Goal: Find specific page/section: Find specific page/section

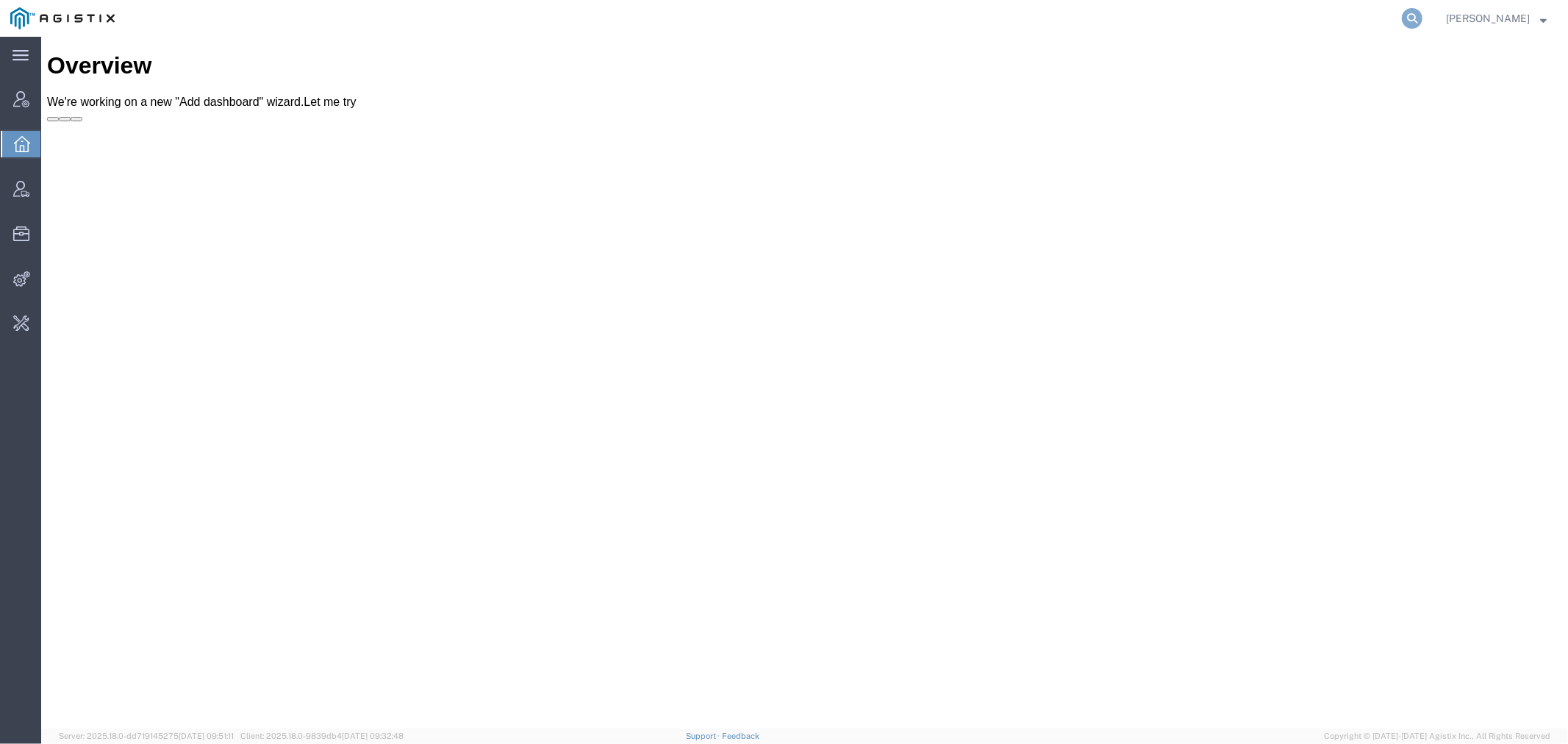
click at [1422, 18] on icon at bounding box center [1412, 18] width 20 height 20
paste input "stevena@jwce.com"
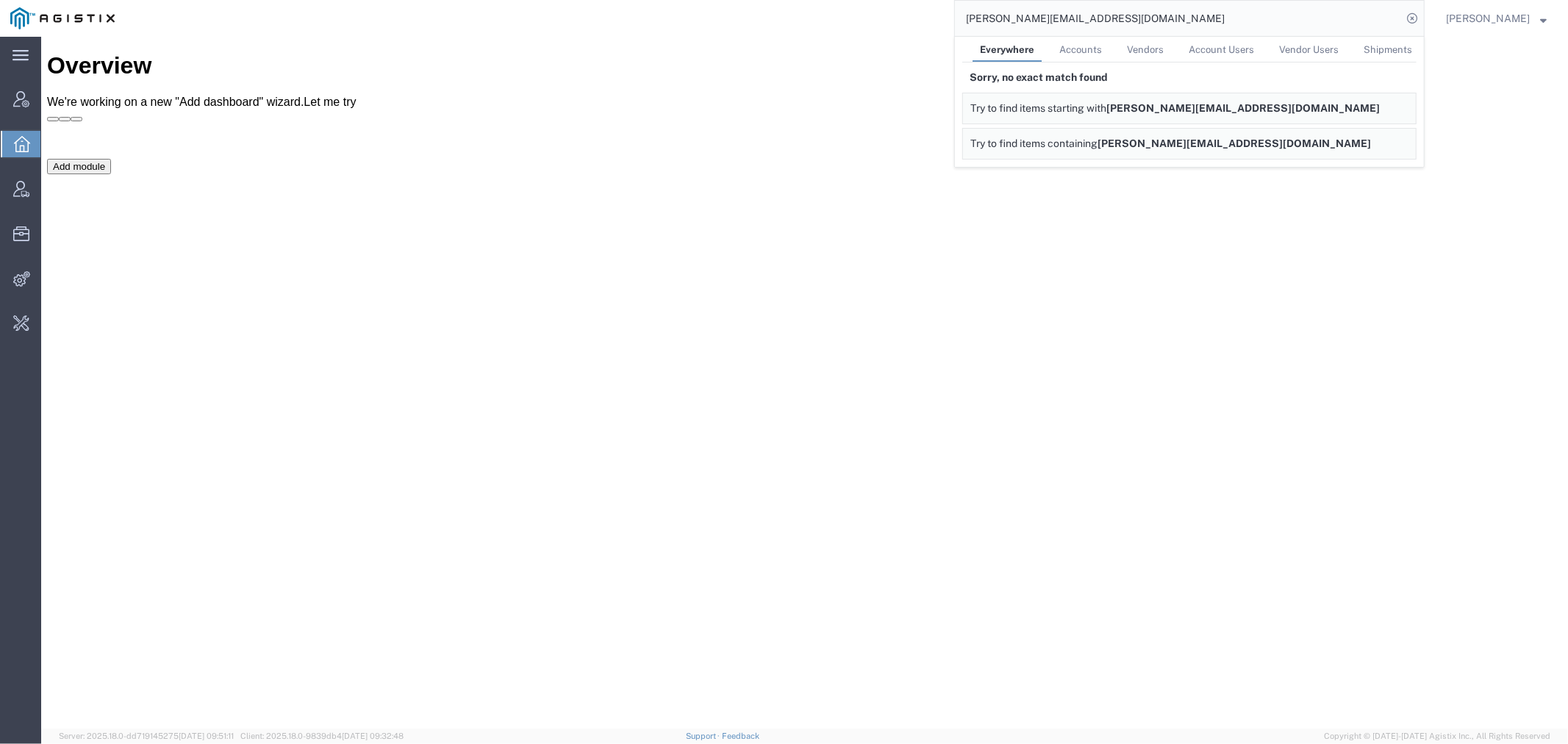
drag, startPoint x: 1026, startPoint y: 17, endPoint x: 885, endPoint y: 17, distance: 141.0
click at [889, 17] on div "stevena@jwce.com Everywhere Accounts Vendors Account Users Vendor Users Shipmen…" at bounding box center [775, 18] width 1300 height 37
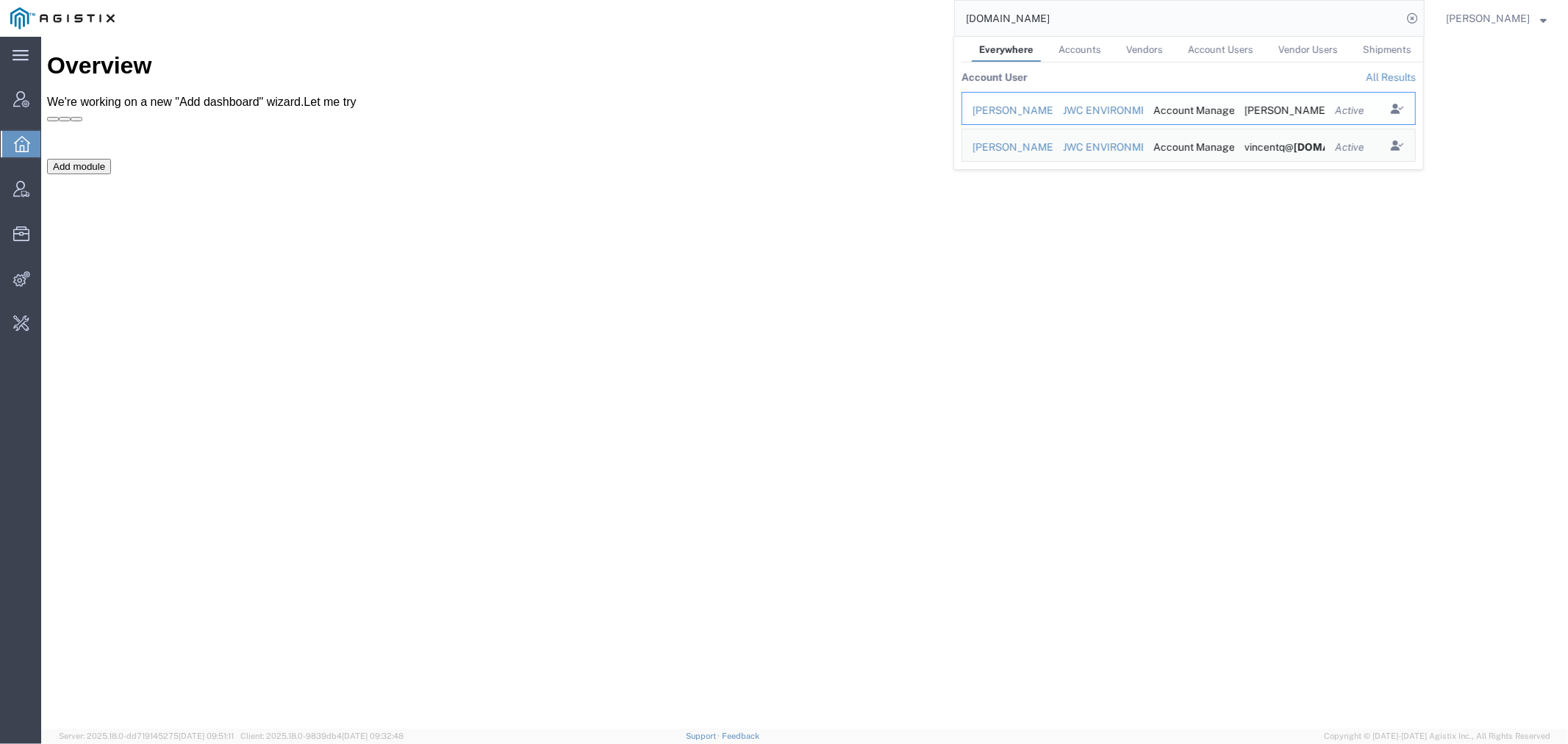
click at [1133, 106] on div "JWC ENVIRONMENTAL" at bounding box center [1098, 110] width 71 height 16
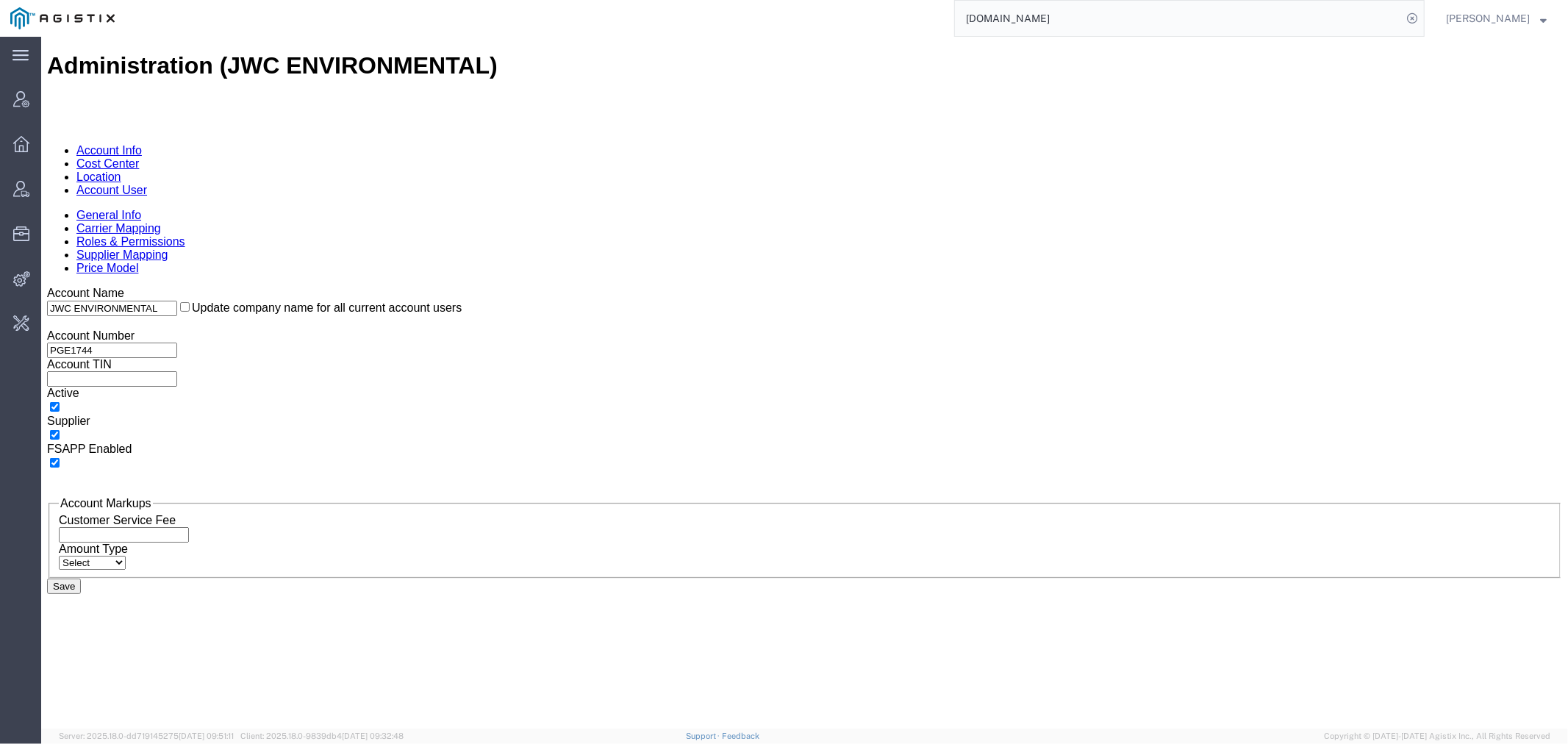
drag, startPoint x: 323, startPoint y: 94, endPoint x: 326, endPoint y: 86, distance: 8.5
click at [147, 183] on link "Account User" at bounding box center [111, 190] width 71 height 13
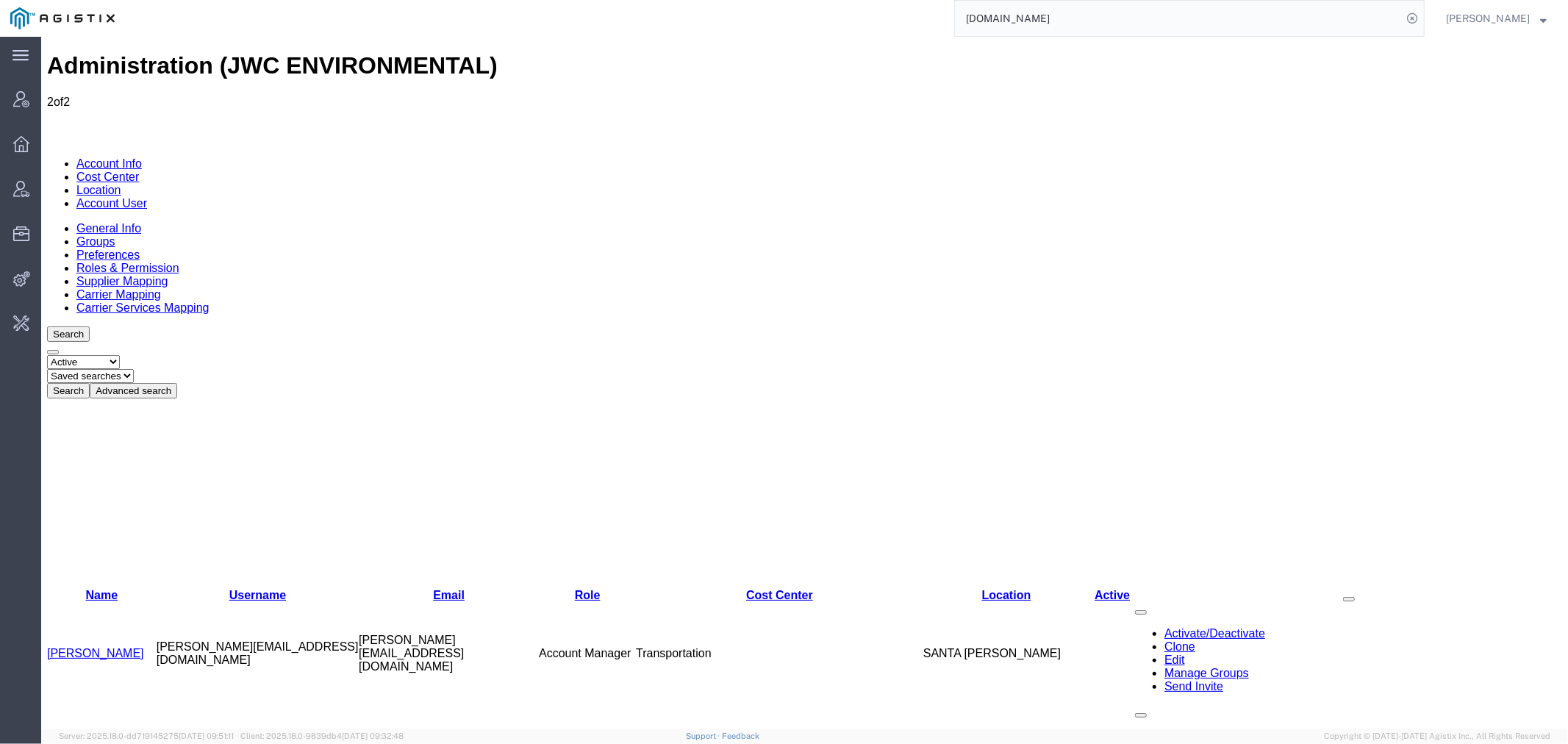
drag, startPoint x: 1020, startPoint y: -5, endPoint x: 804, endPoint y: 2, distance: 216.1
click at [816, 0] on html "main_menu Created with Sketch. Collapse Menu Account Manager Overview Vendor Ma…" at bounding box center [784, 372] width 1568 height 744
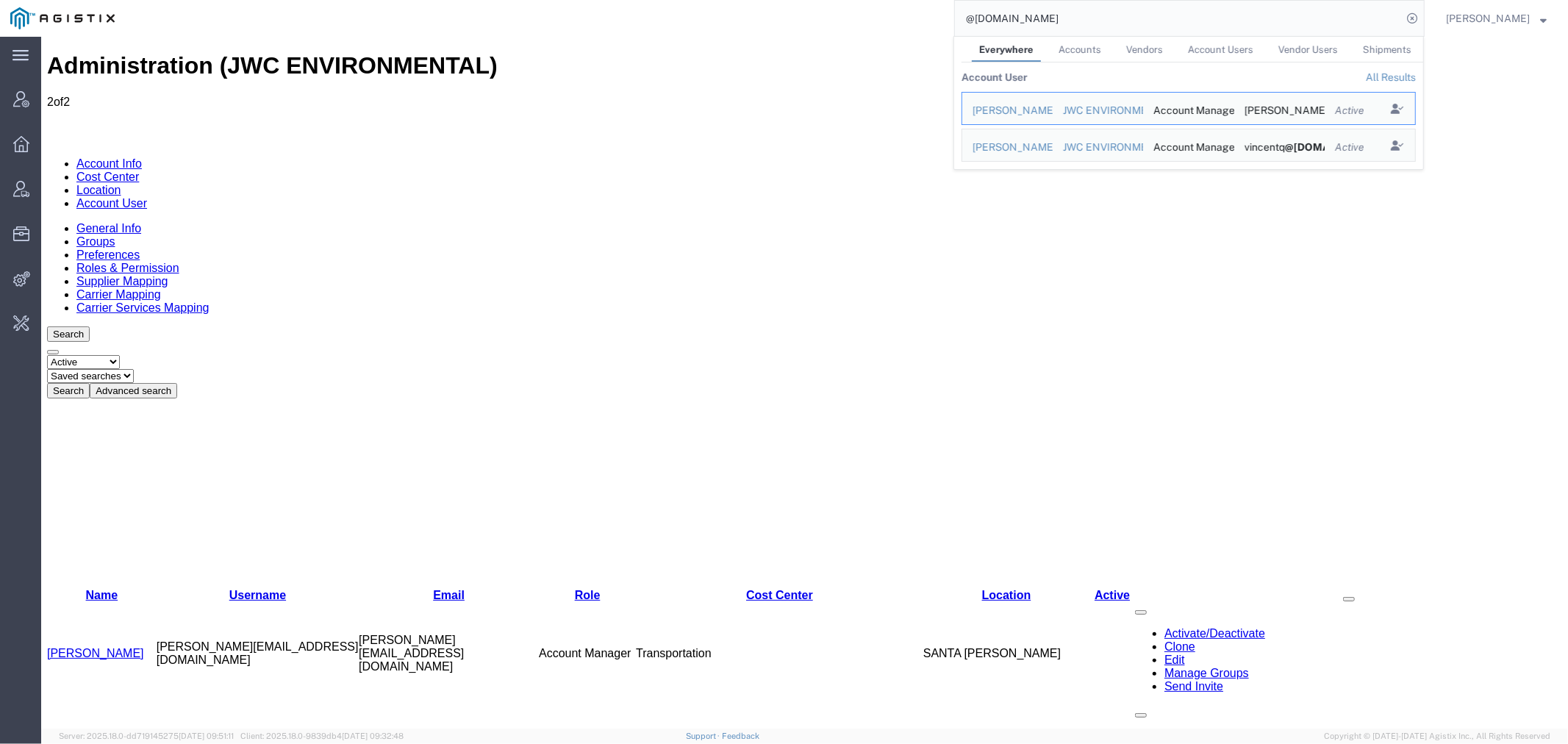
click at [544, 379] on div "Administration (JWC ENVIRONMENTAL) 2 of 2 Account Info Cost Center Location Acc…" at bounding box center [804, 539] width 1515 height 977
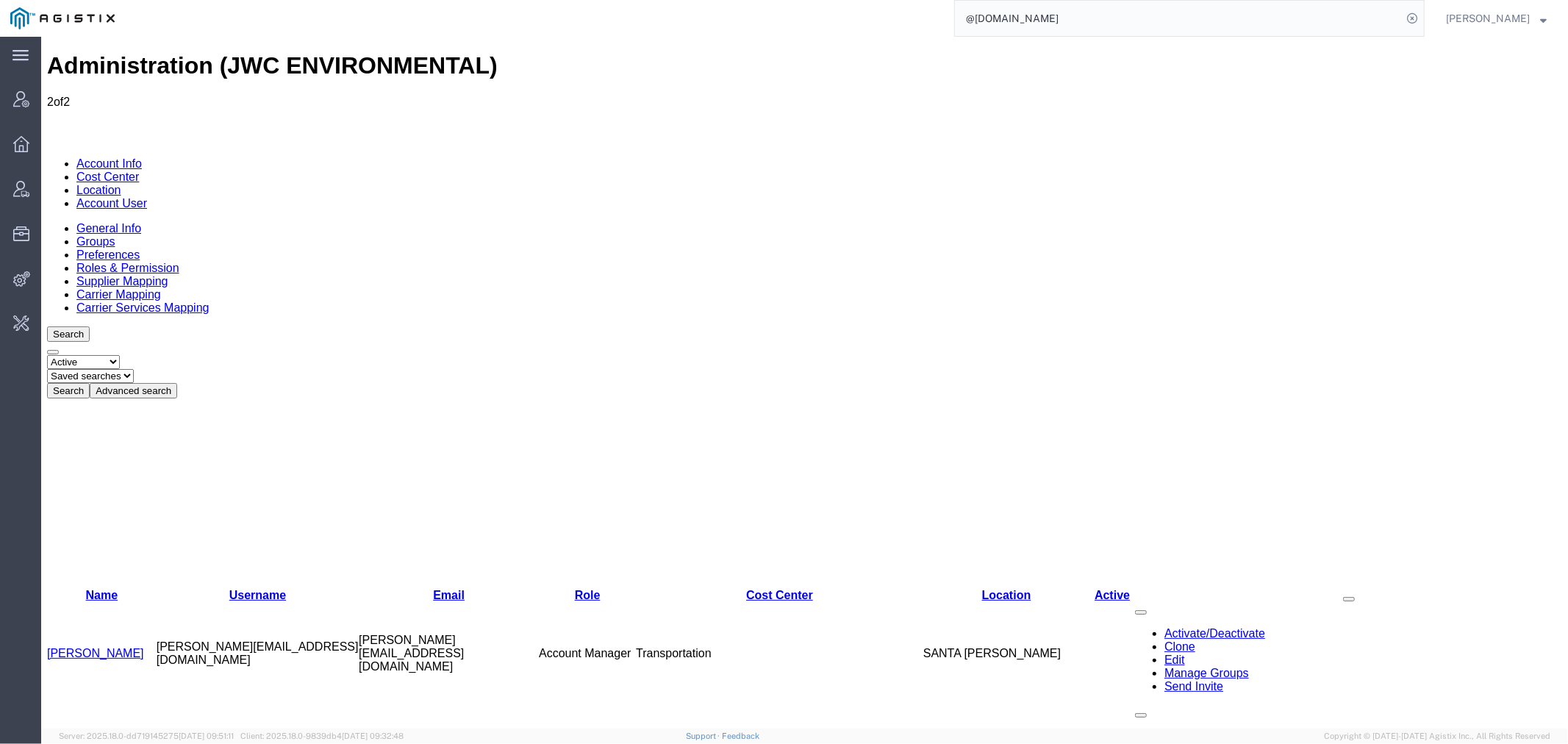
click at [864, 13] on div "@jwce.com" at bounding box center [775, 18] width 1300 height 37
paste input "56759706"
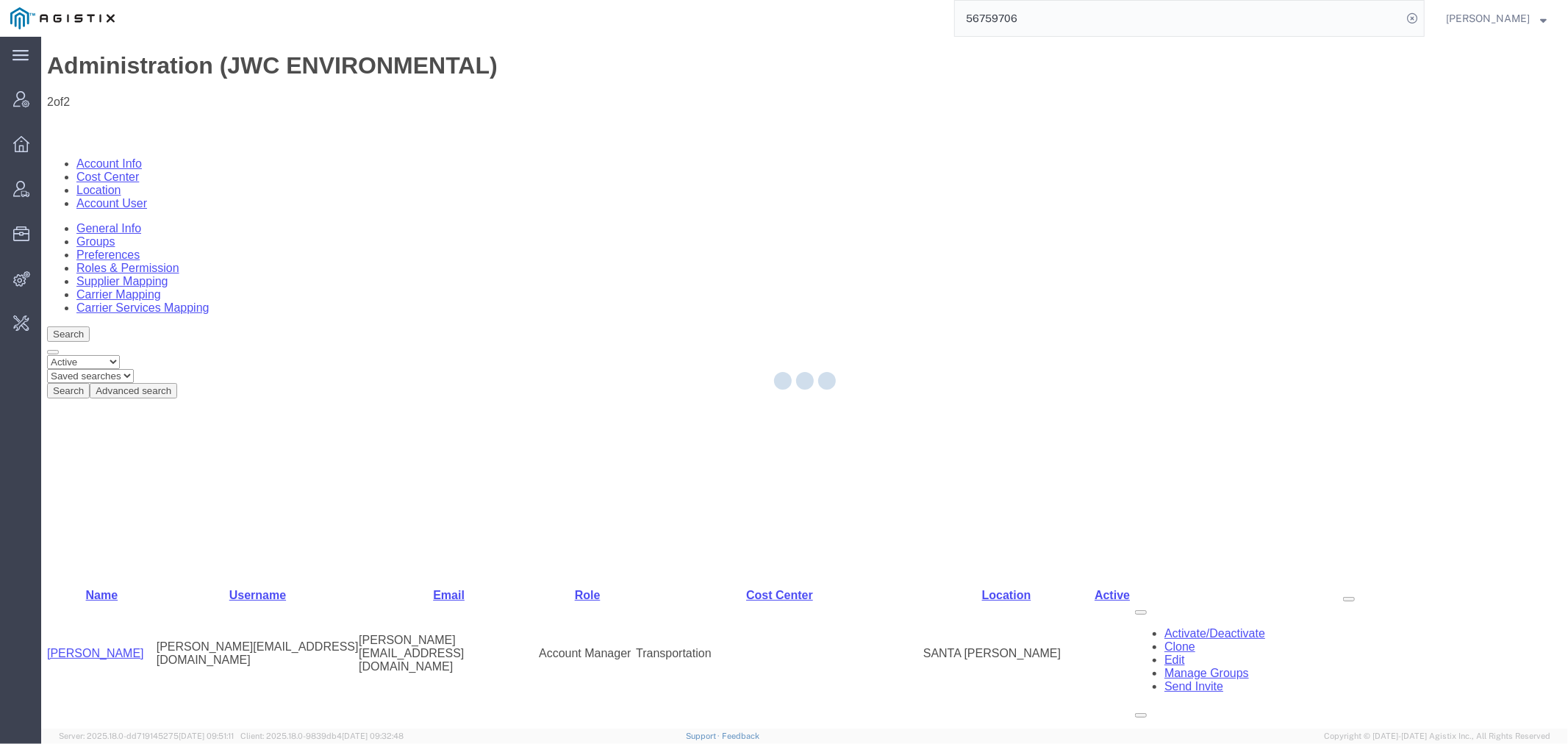
drag, startPoint x: 755, startPoint y: 6, endPoint x: 747, endPoint y: 18, distance: 14.4
click at [747, 18] on div "56759706" at bounding box center [775, 18] width 1300 height 37
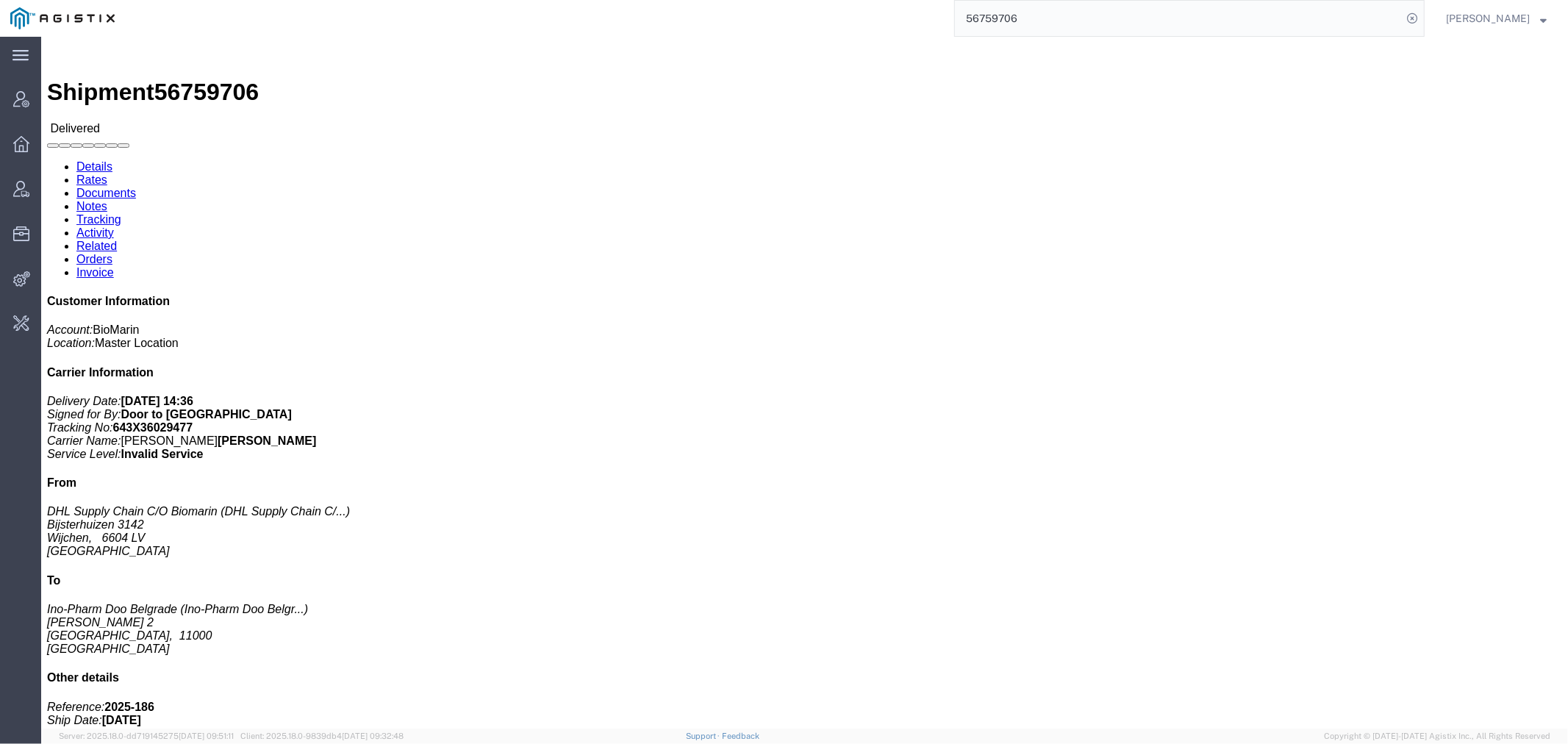
drag, startPoint x: 1063, startPoint y: 24, endPoint x: 792, endPoint y: 18, distance: 271.1
click at [821, 20] on div "56759706" at bounding box center [775, 18] width 1300 height 37
paste input "3"
drag, startPoint x: 1050, startPoint y: 15, endPoint x: 788, endPoint y: 2, distance: 262.3
click at [825, 4] on div "56759703" at bounding box center [775, 18] width 1300 height 37
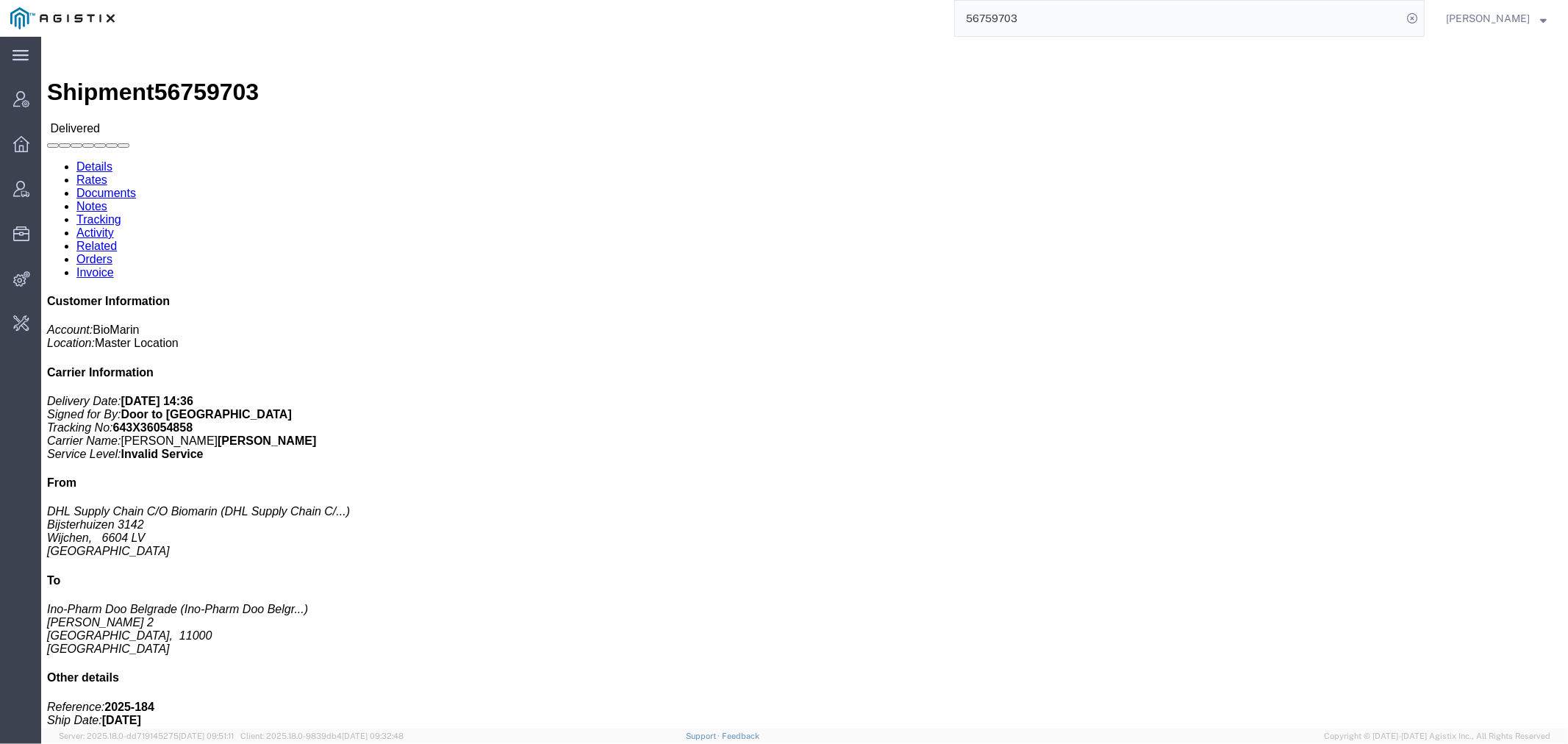
paste input "90766"
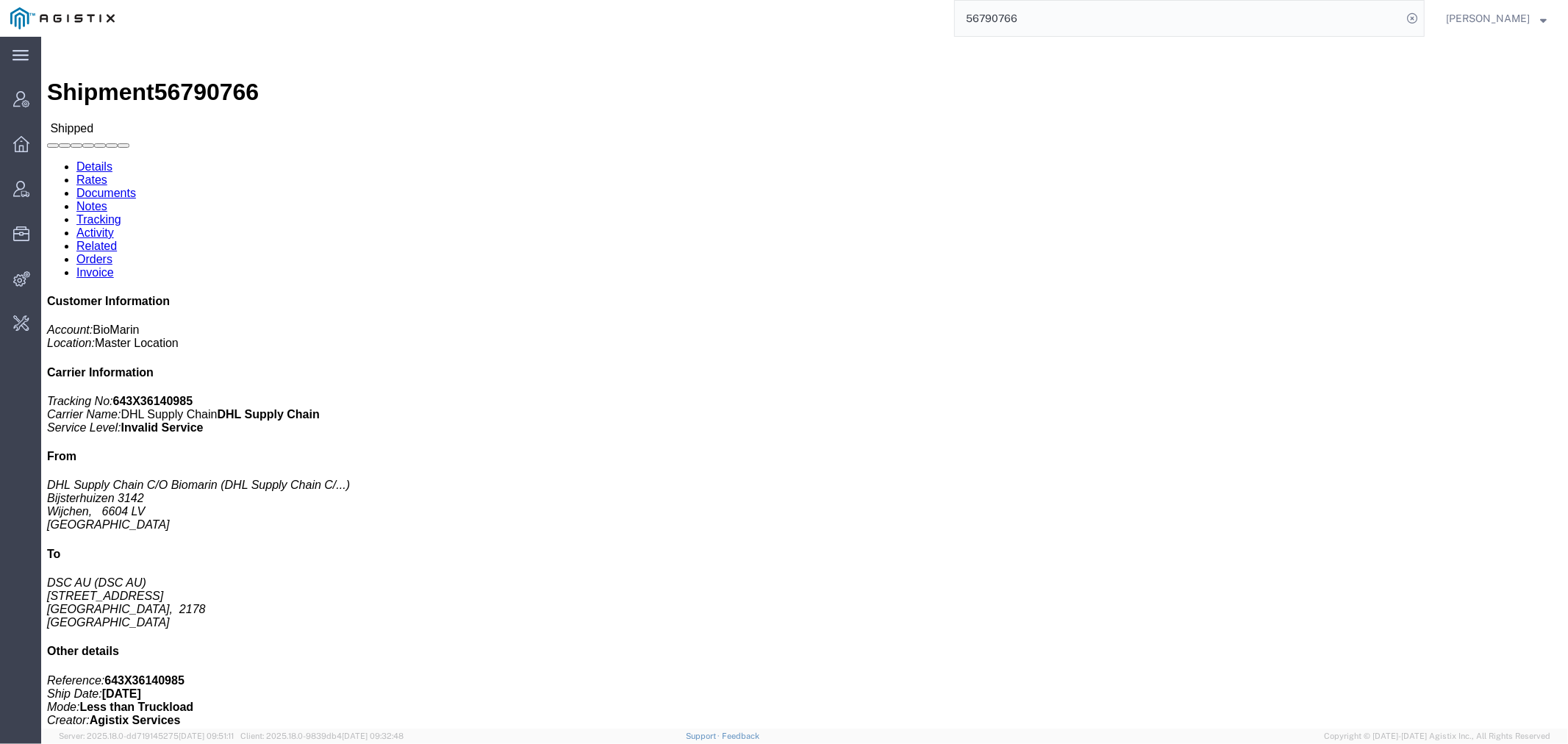
drag, startPoint x: 1096, startPoint y: 30, endPoint x: 599, endPoint y: 30, distance: 497.0
click at [633, 30] on div "56790766" at bounding box center [775, 18] width 1300 height 37
paste input "069"
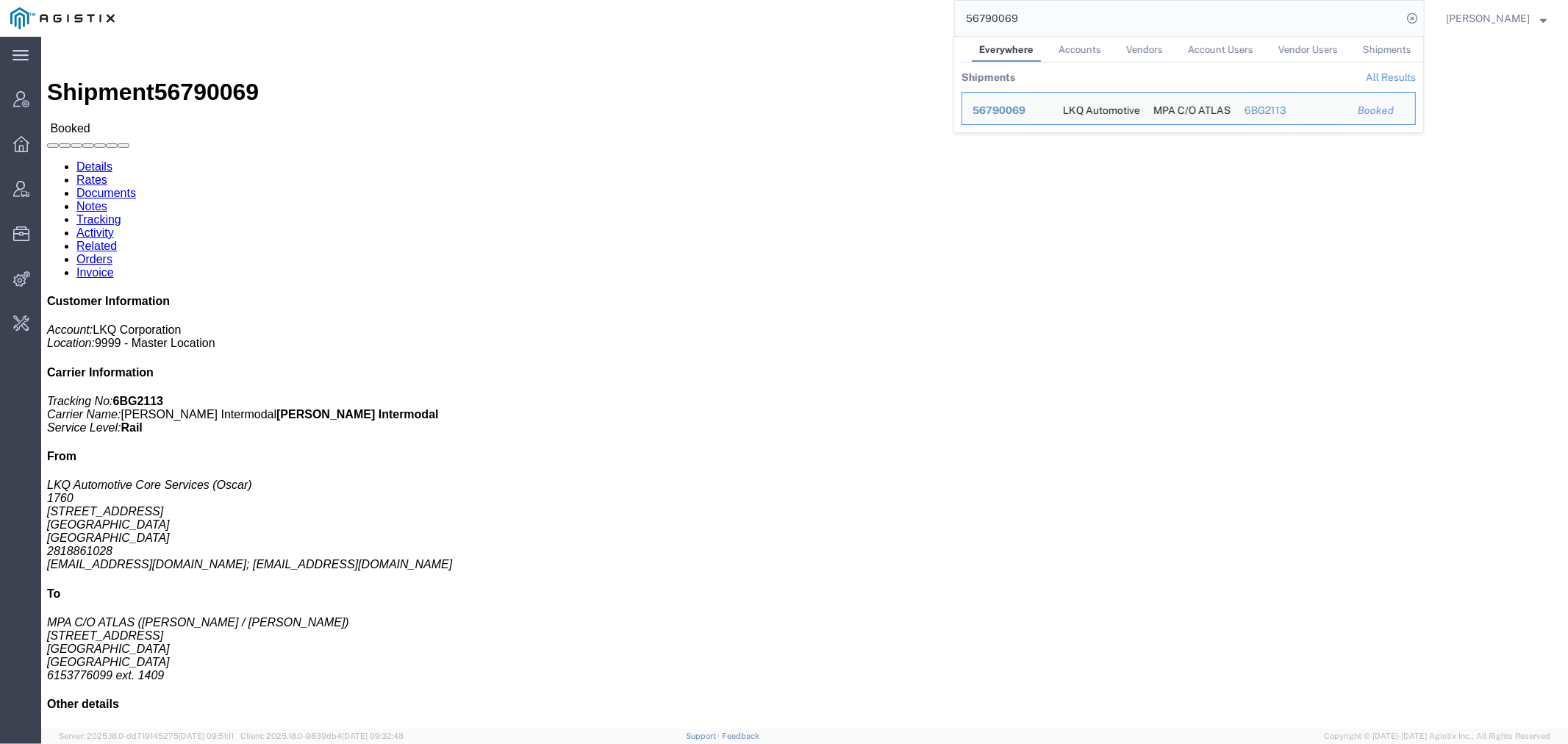
drag, startPoint x: 953, startPoint y: 24, endPoint x: 828, endPoint y: 24, distance: 125.0
click at [867, 24] on div "56790069 Everywhere Accounts Vendors Account Users Vendor Users Shipments Shipm…" at bounding box center [775, 18] width 1300 height 37
paste input "59900"
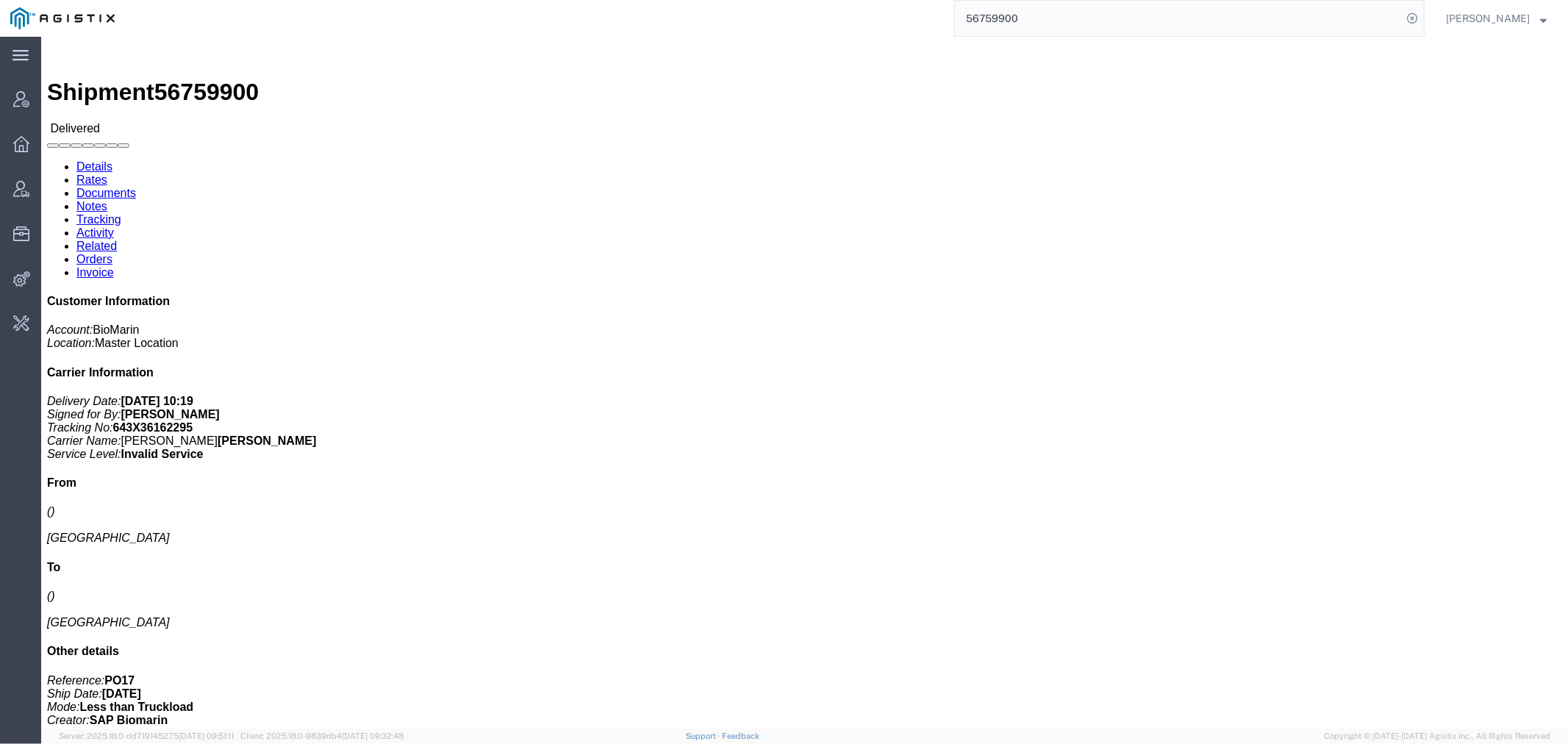
click at [889, 9] on div "56759900" at bounding box center [775, 18] width 1300 height 37
paste input "90766"
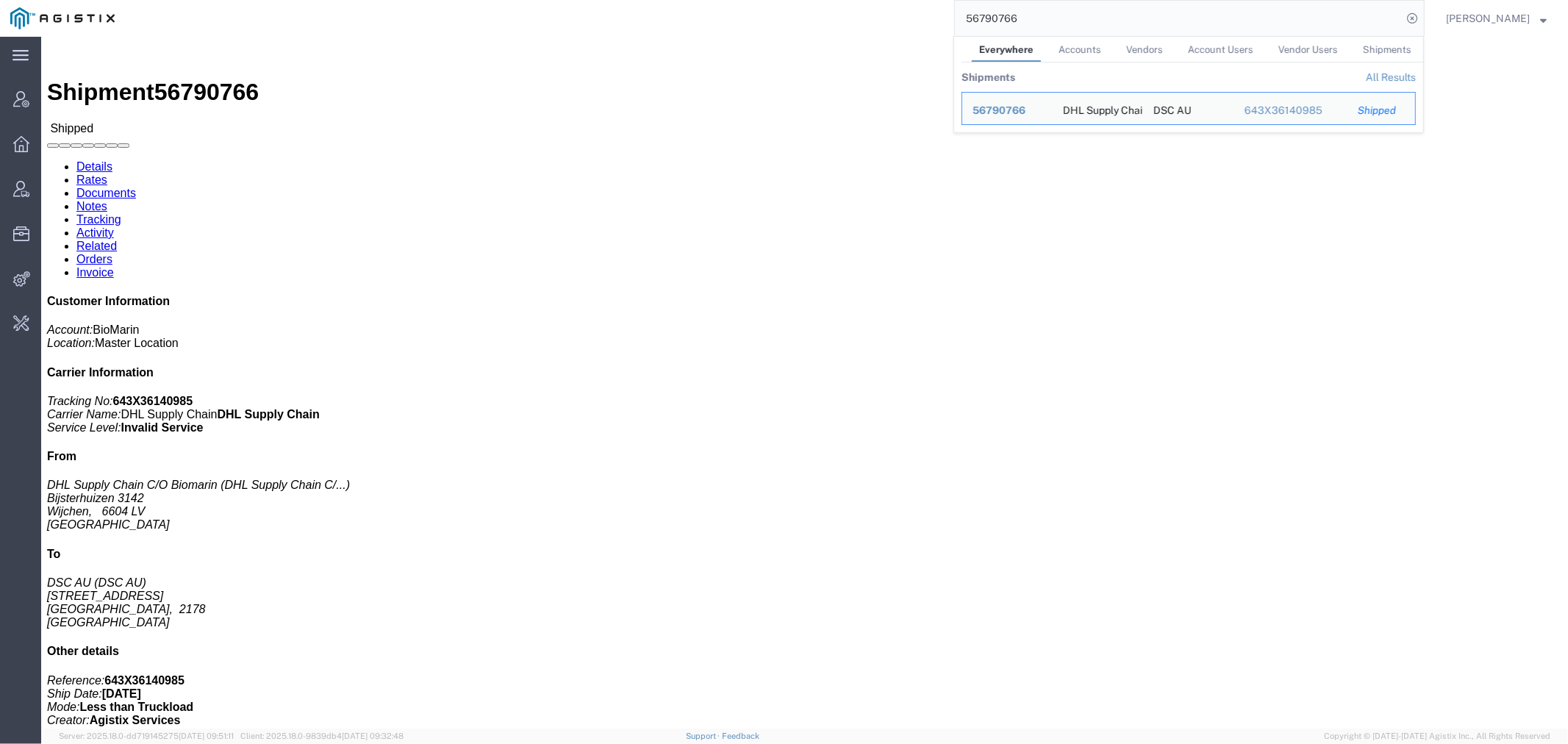
drag, startPoint x: 1050, startPoint y: 17, endPoint x: 839, endPoint y: 13, distance: 211.0
click at [895, 13] on div "56790766 Everywhere Accounts Vendors Account Users Vendor Users Shipments Shipm…" at bounding box center [775, 18] width 1300 height 37
click at [1009, 115] on span "Repnet" at bounding box center [990, 110] width 36 height 12
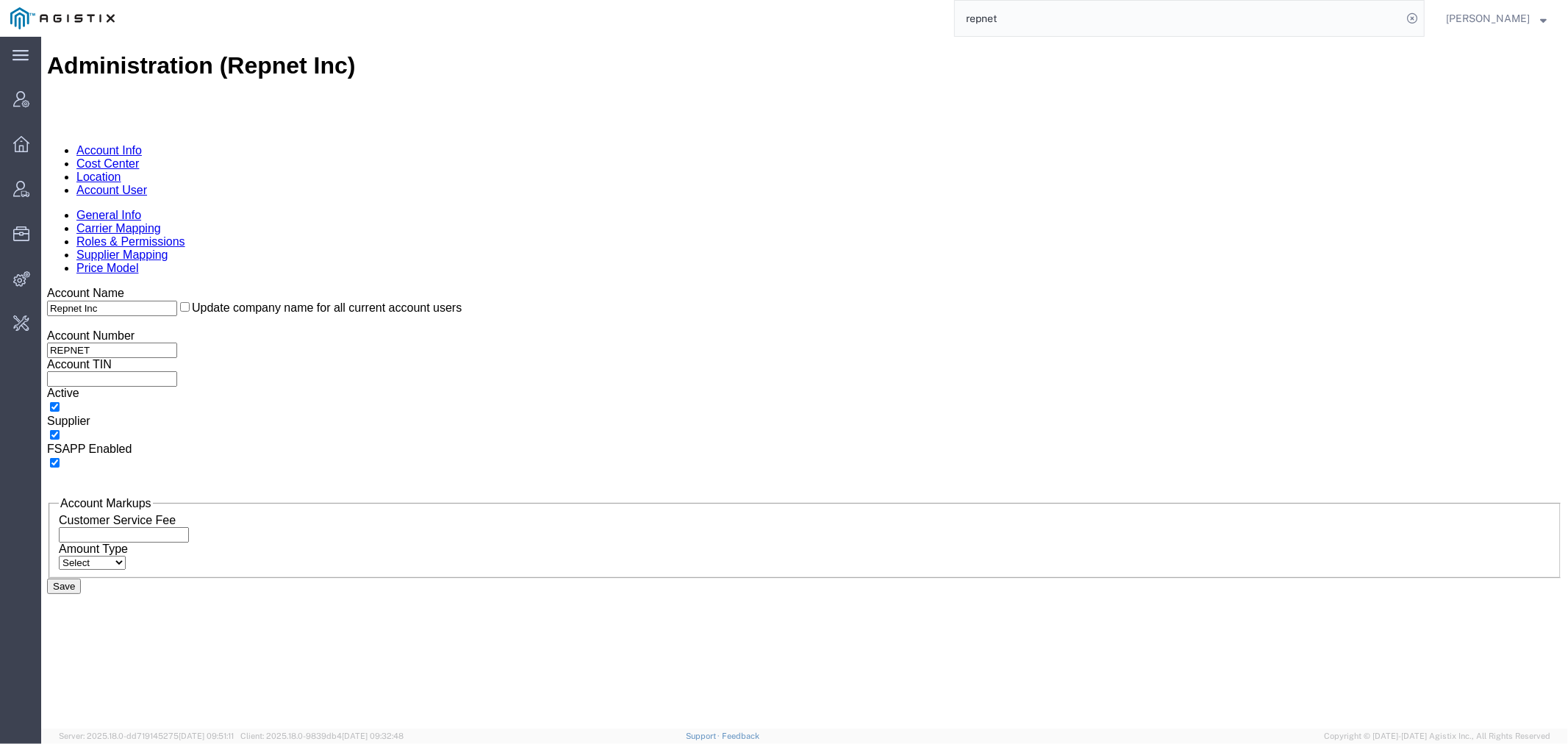
click at [168, 248] on link "Supplier Mapping" at bounding box center [122, 254] width 92 height 13
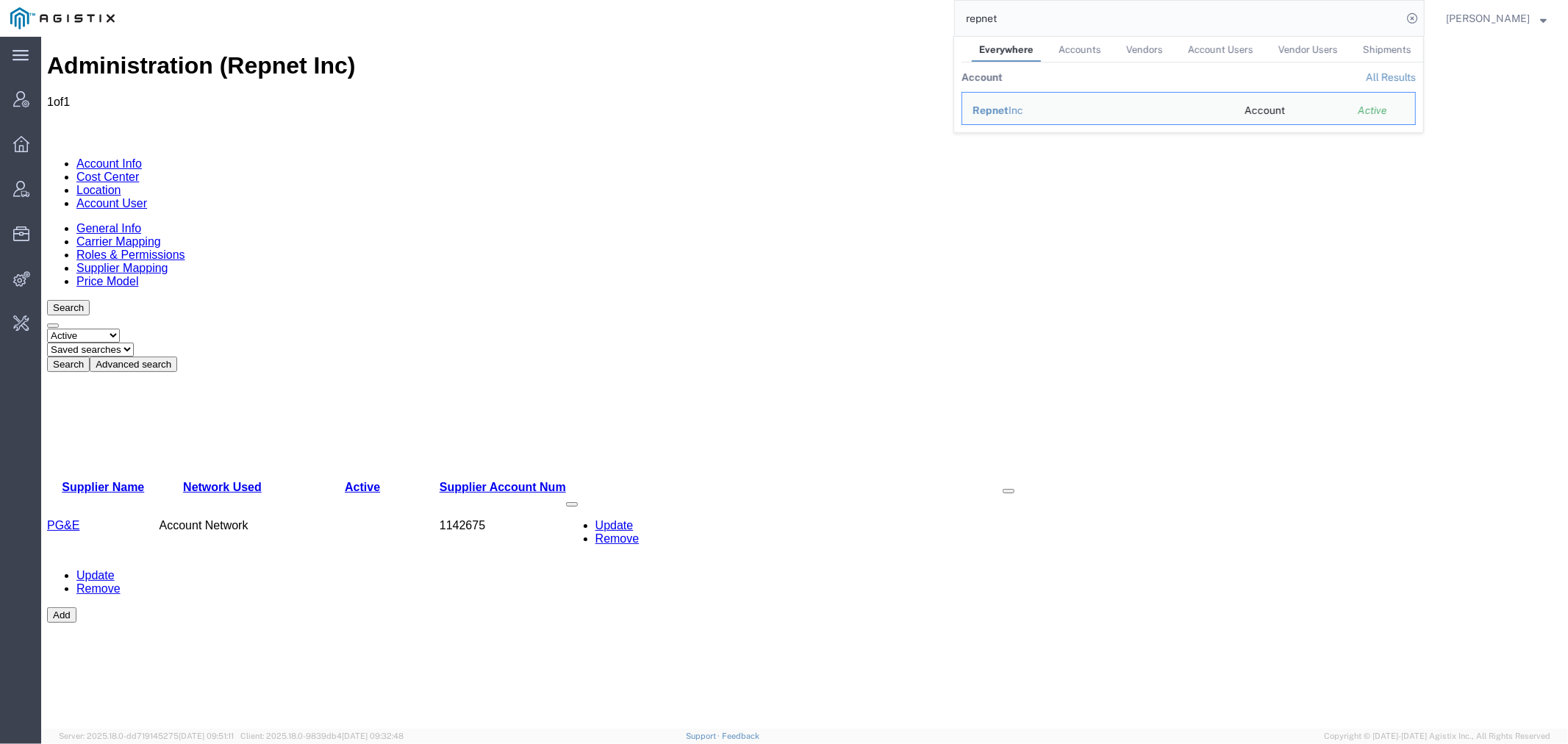
drag, startPoint x: 1055, startPoint y: 24, endPoint x: 877, endPoint y: 20, distance: 178.0
click at [888, 20] on div "repnet Everywhere Accounts Vendors Account Users Vendor Users Shipments Account…" at bounding box center [775, 18] width 1300 height 37
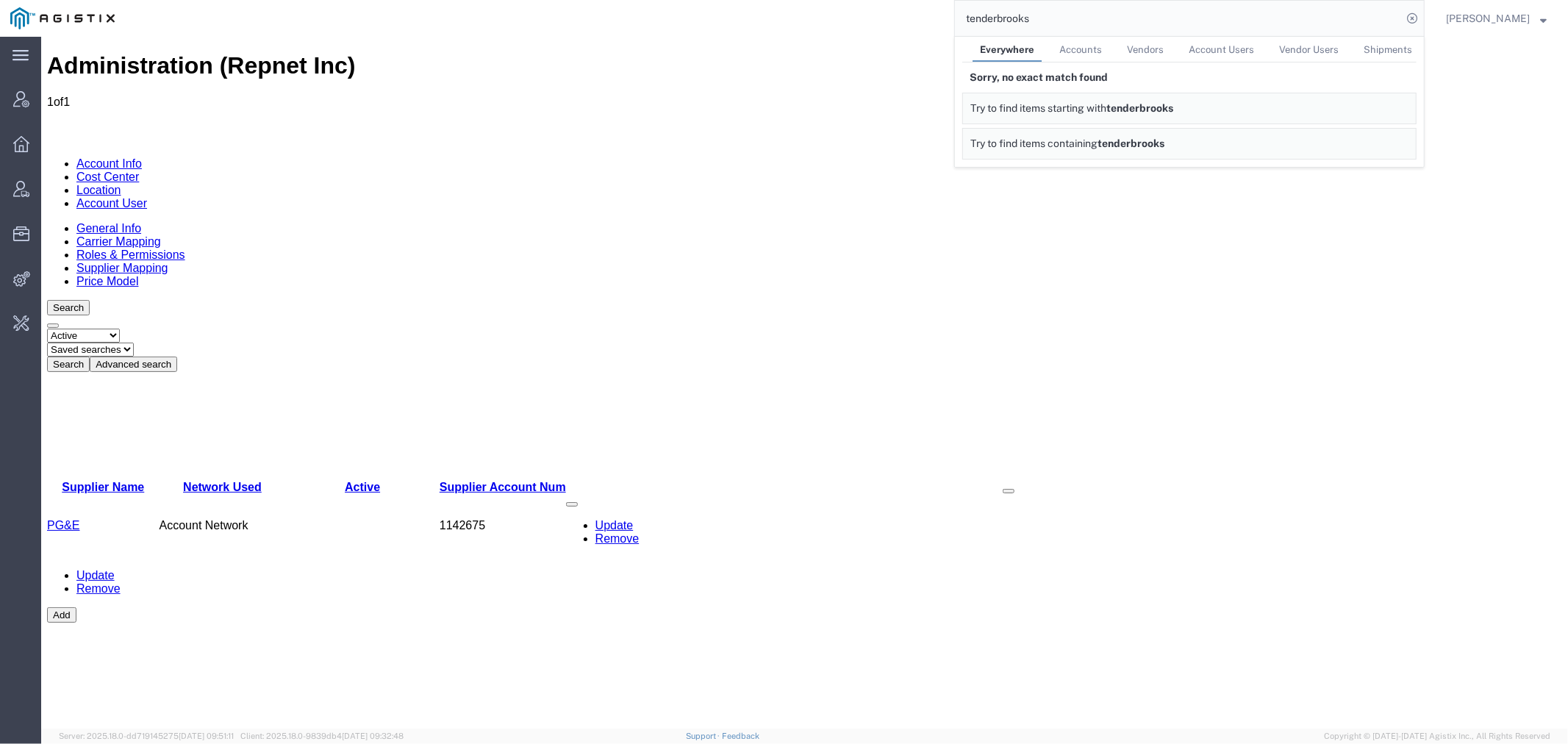
drag, startPoint x: 1054, startPoint y: 25, endPoint x: 743, endPoint y: 9, distance: 311.4
click at [861, 25] on div "tenderbrooks Everywhere Accounts Vendors Account Users Vendor Users Shipments S…" at bounding box center [775, 18] width 1300 height 37
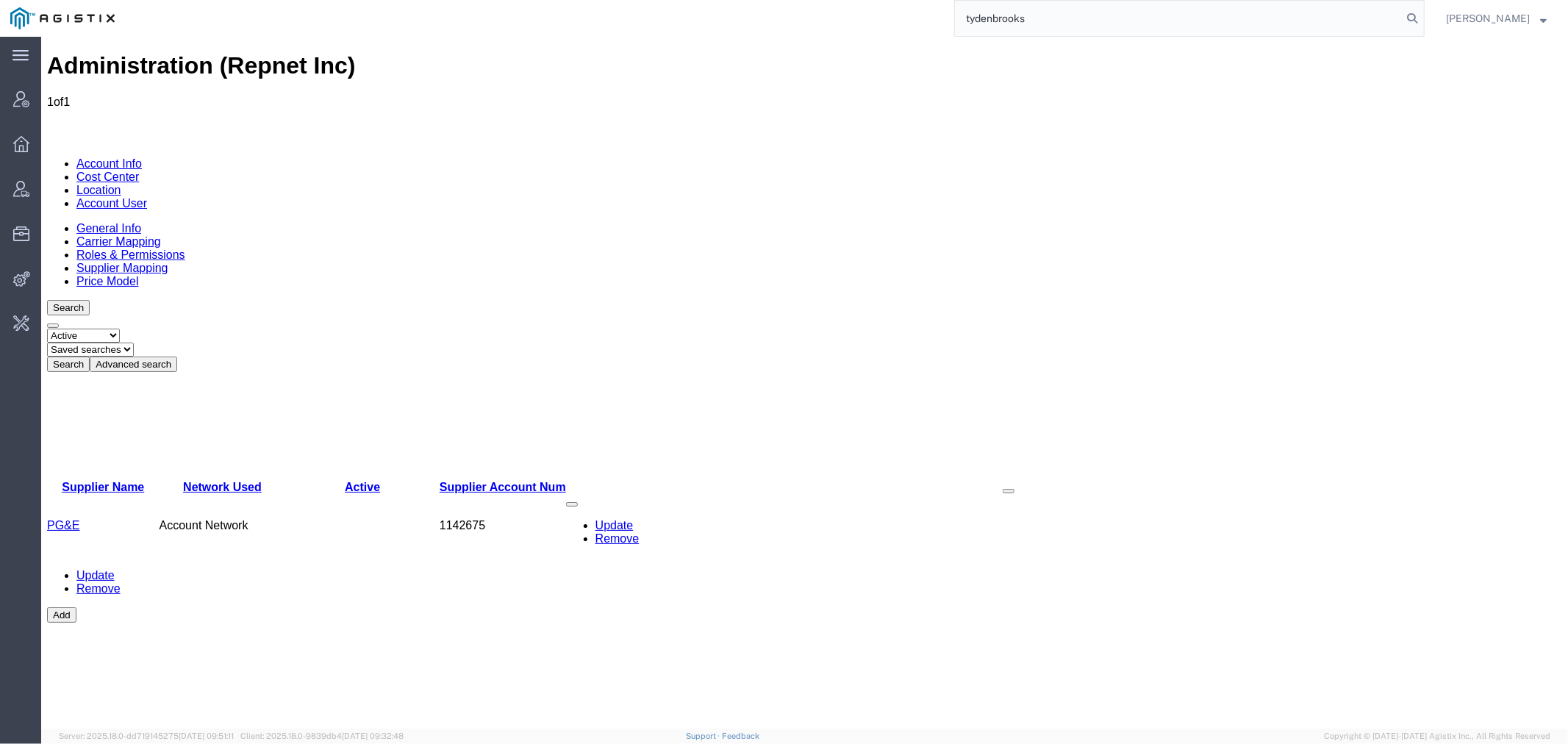
type input "tydenbrooks"
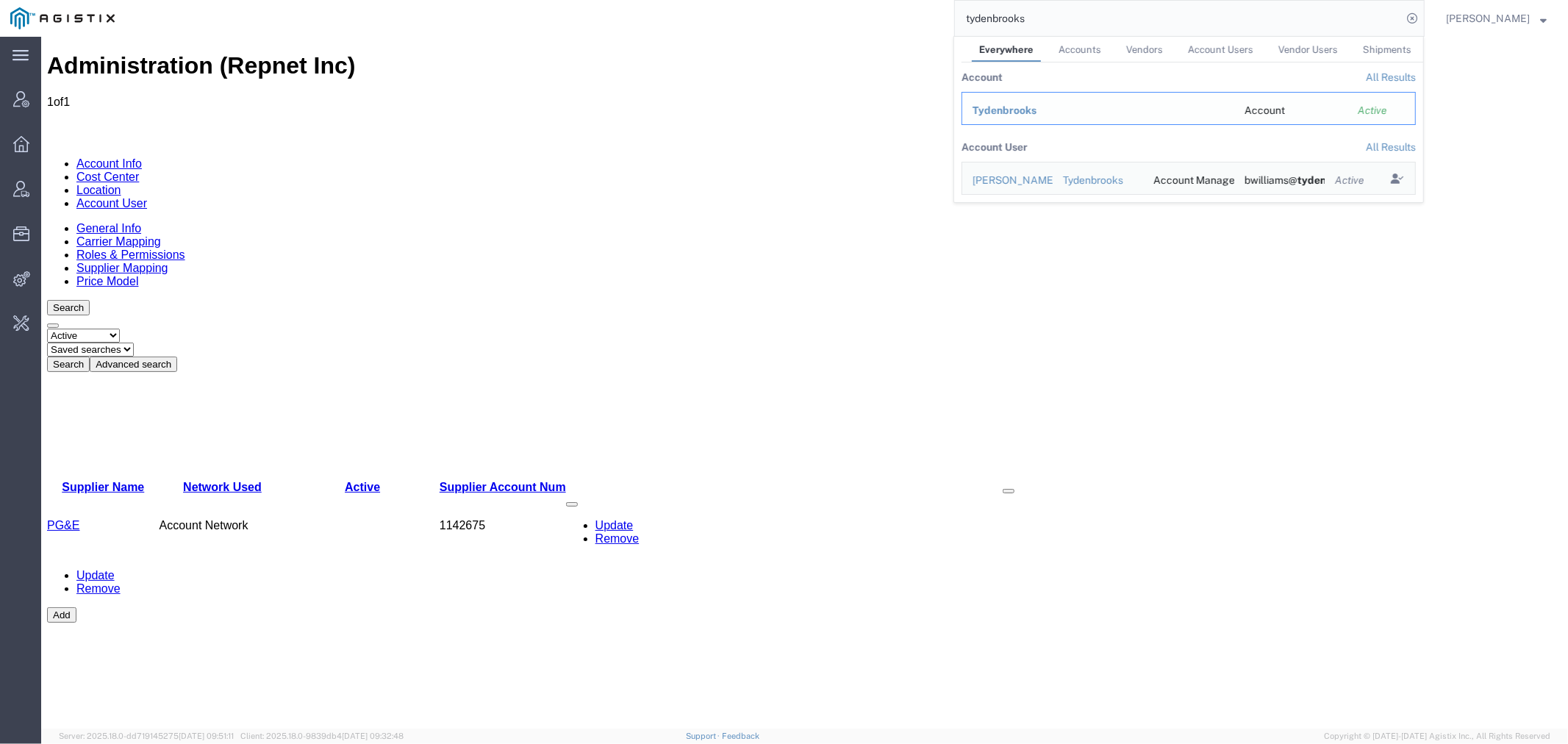
click at [1012, 110] on span "Tydenbrooks" at bounding box center [1005, 110] width 64 height 12
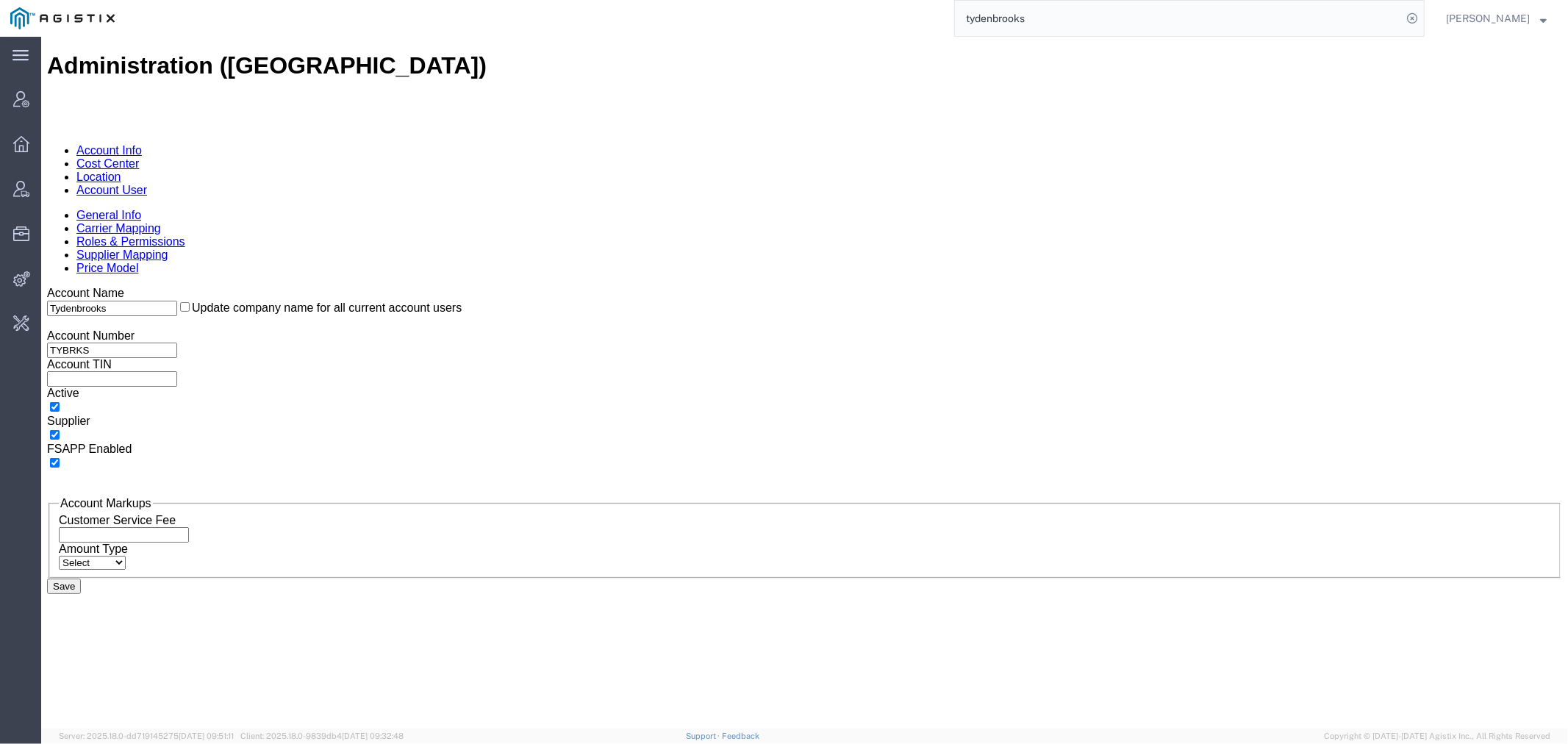
click at [168, 248] on link "Supplier Mapping" at bounding box center [122, 254] width 92 height 13
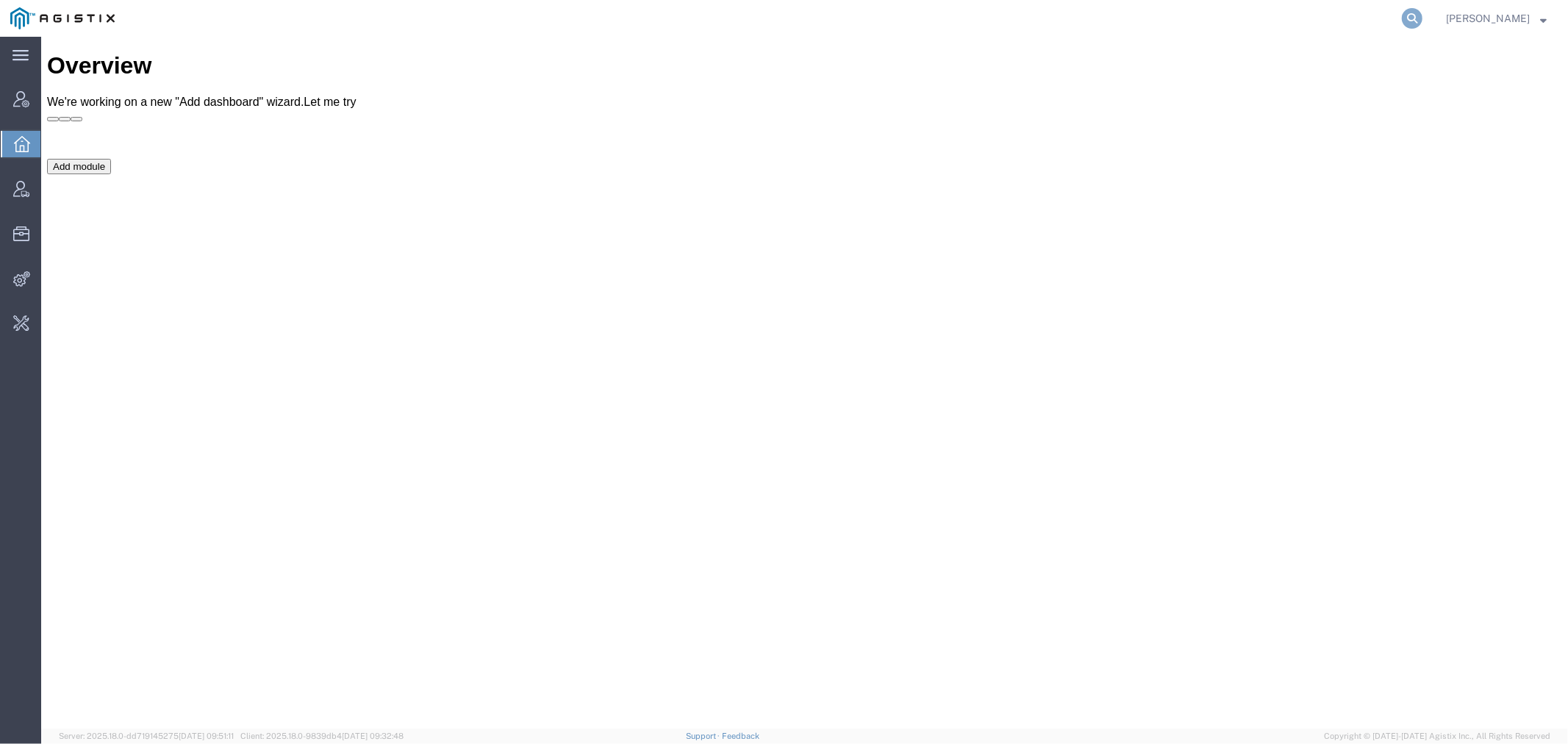
click at [1422, 17] on icon at bounding box center [1412, 18] width 20 height 20
paste input "SX70004418"
type input "SX70004418"
